Goal: Information Seeking & Learning: Check status

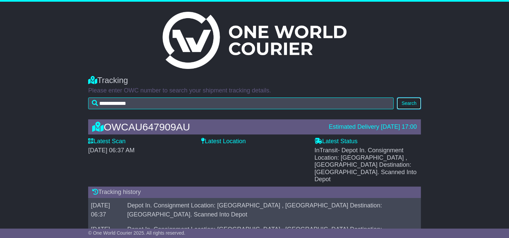
click at [408, 100] on button "Search" at bounding box center [409, 103] width 24 height 12
click at [408, 99] on button "Search" at bounding box center [409, 103] width 24 height 12
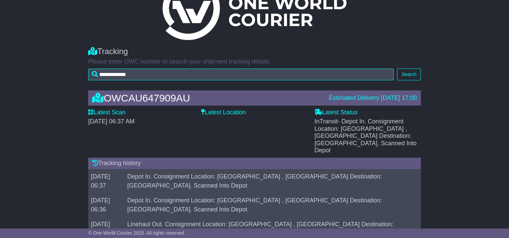
scroll to position [28, 0]
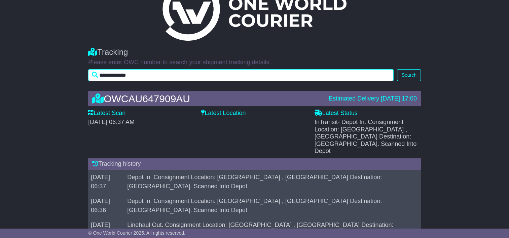
click at [174, 75] on input "**********" at bounding box center [240, 75] width 305 height 12
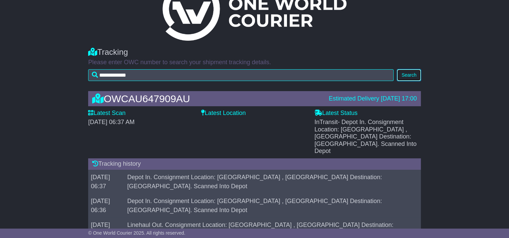
click at [408, 73] on button "Search" at bounding box center [409, 75] width 24 height 12
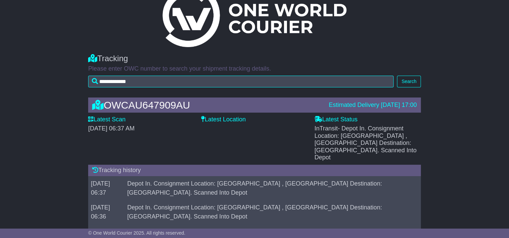
scroll to position [34, 0]
